Goal: Find contact information: Find contact information

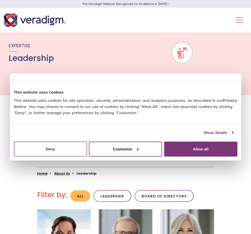
click at [44, 151] on button "Deny" at bounding box center [50, 149] width 73 height 15
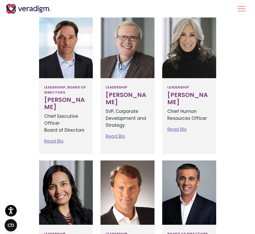
scroll to position [180, 0]
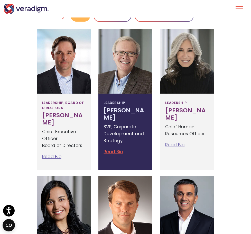
drag, startPoint x: 145, startPoint y: 112, endPoint x: 120, endPoint y: 115, distance: 25.1
click at [120, 115] on h3 "[PERSON_NAME]" at bounding box center [126, 114] width 44 height 14
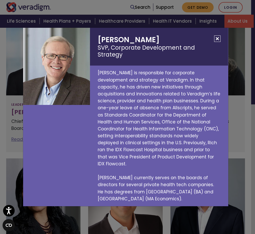
copy h3 "[PERSON_NAME]"
drag, startPoint x: 153, startPoint y: 45, endPoint x: 129, endPoint y: 48, distance: 24.4
click at [129, 48] on h2 "[PERSON_NAME] SVP, Corporate Development and Strategy" at bounding box center [159, 47] width 138 height 38
copy h2 "[PERSON_NAME]"
click at [215, 42] on button "Close" at bounding box center [217, 39] width 6 height 6
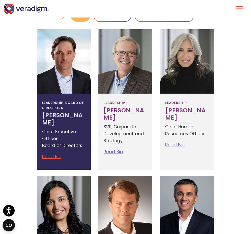
click at [42, 115] on h3 "[PERSON_NAME]" at bounding box center [64, 119] width 44 height 14
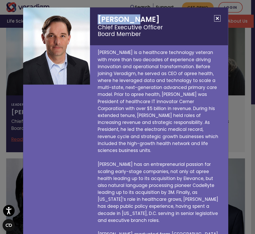
drag, startPoint x: 135, startPoint y: 20, endPoint x: 98, endPoint y: 19, distance: 37.6
click at [98, 19] on h2 "[PERSON_NAME] Chief Executive Officer Board Member" at bounding box center [159, 26] width 138 height 38
copy h2 "[PERSON_NAME]"
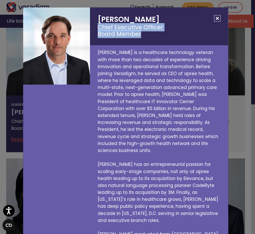
drag, startPoint x: 145, startPoint y: 34, endPoint x: 98, endPoint y: 27, distance: 47.4
click at [98, 27] on small "Chief Executive Officer Board Member" at bounding box center [159, 31] width 123 height 14
click at [163, 26] on small "Chief Executive Officer Board Member" at bounding box center [159, 31] width 123 height 14
drag, startPoint x: 161, startPoint y: 27, endPoint x: 89, endPoint y: 28, distance: 71.3
click at [90, 28] on h2 "[PERSON_NAME] Chief Executive Officer Board Member" at bounding box center [159, 26] width 138 height 38
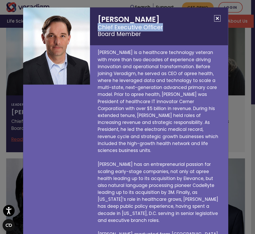
copy small "Chief Executive Officer"
